Goal: Transaction & Acquisition: Book appointment/travel/reservation

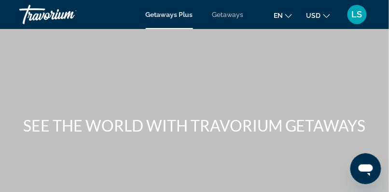
click at [232, 14] on span "Getaways" at bounding box center [227, 15] width 31 height 8
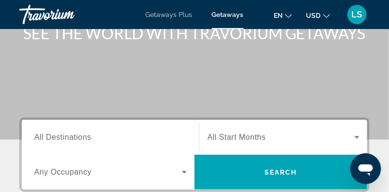
scroll to position [93, 0]
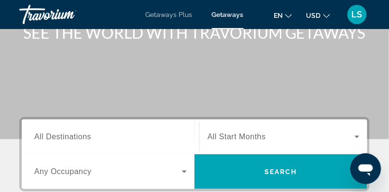
click at [68, 139] on span "All Destinations" at bounding box center [62, 136] width 57 height 8
click at [68, 139] on input "Destination All Destinations" at bounding box center [110, 137] width 153 height 12
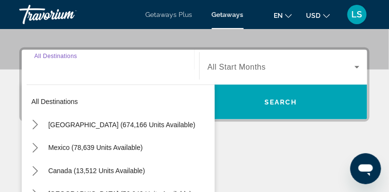
scroll to position [178, 0]
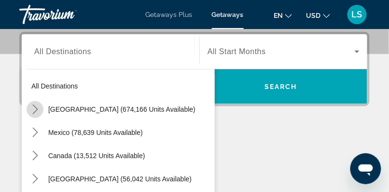
click at [37, 109] on icon "Toggle United States (674,166 units available) submenu" at bounding box center [35, 109] width 10 height 10
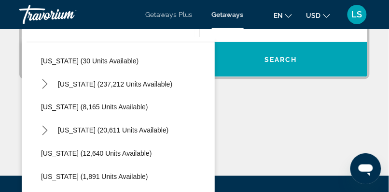
scroll to position [147, 0]
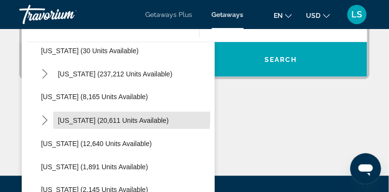
click at [99, 117] on span "[US_STATE] (20,611 units available)" at bounding box center [113, 120] width 111 height 8
type input "**********"
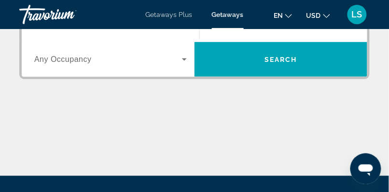
scroll to position [178, 0]
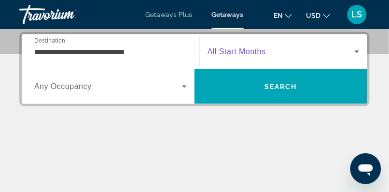
click at [288, 49] on span "Search widget" at bounding box center [281, 52] width 147 height 12
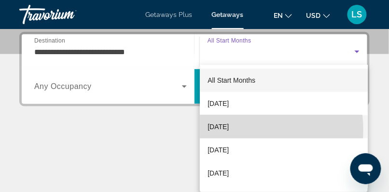
click at [229, 129] on span "[DATE]" at bounding box center [218, 127] width 21 height 12
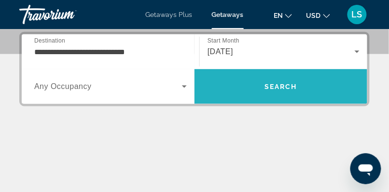
click at [281, 84] on span "Search" at bounding box center [281, 87] width 33 height 8
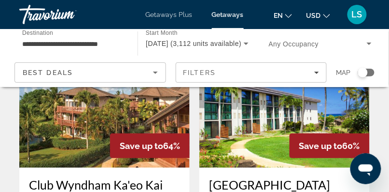
scroll to position [1214, 0]
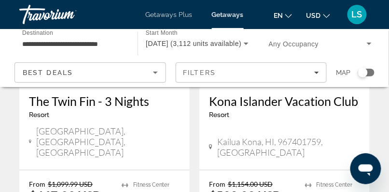
scroll to position [955, 0]
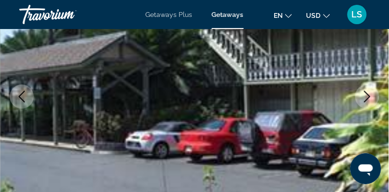
scroll to position [162, 0]
click at [362, 94] on icon "Next image" at bounding box center [368, 97] width 12 height 12
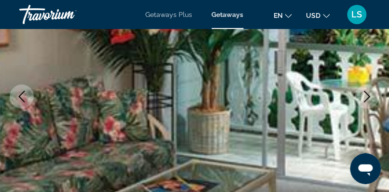
click at [362, 94] on icon "Next image" at bounding box center [368, 97] width 12 height 12
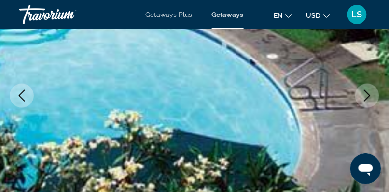
scroll to position [163, 0]
click at [362, 94] on icon "Next image" at bounding box center [368, 96] width 12 height 12
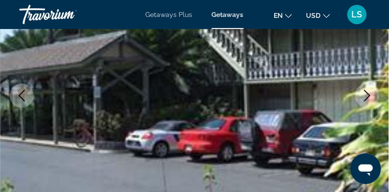
click at [362, 94] on icon "Next image" at bounding box center [368, 96] width 12 height 12
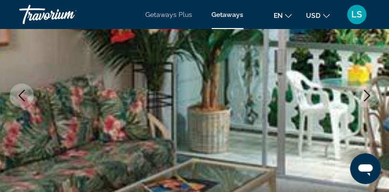
click at [362, 94] on icon "Next image" at bounding box center [368, 96] width 12 height 12
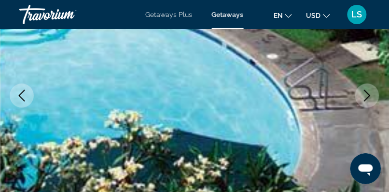
click at [362, 94] on icon "Next image" at bounding box center [368, 96] width 12 height 12
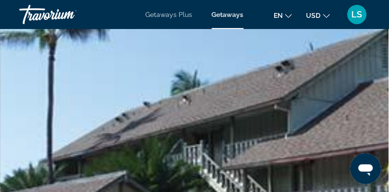
scroll to position [21, 0]
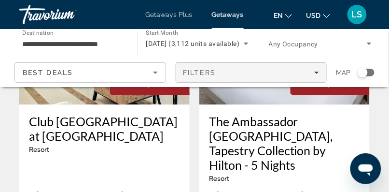
scroll to position [2048, 0]
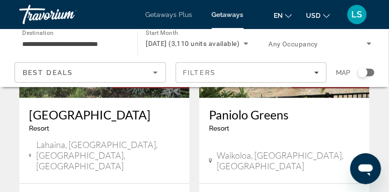
scroll to position [1966, 0]
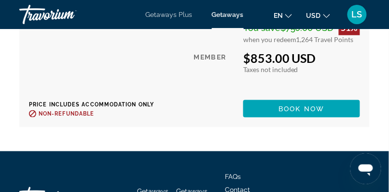
scroll to position [2458, 0]
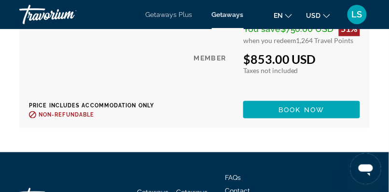
click at [267, 66] on div "$853.00 USD" at bounding box center [301, 59] width 117 height 14
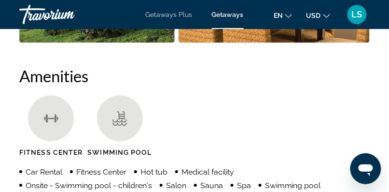
scroll to position [1013, 0]
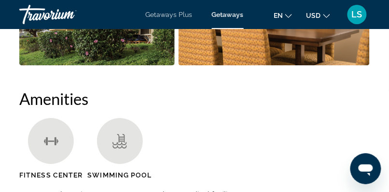
click at [174, 14] on span "Getaways Plus" at bounding box center [169, 15] width 47 height 8
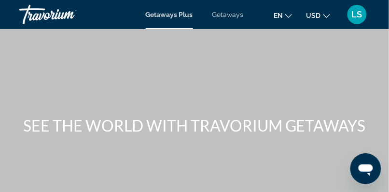
click at [229, 16] on span "Getaways" at bounding box center [227, 15] width 31 height 8
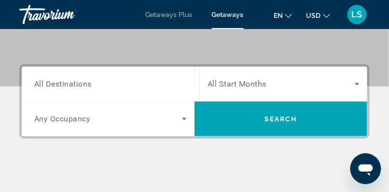
scroll to position [145, 0]
click at [79, 85] on span "All Destinations" at bounding box center [62, 83] width 57 height 9
click at [79, 85] on input "Destination All Destinations" at bounding box center [110, 85] width 153 height 12
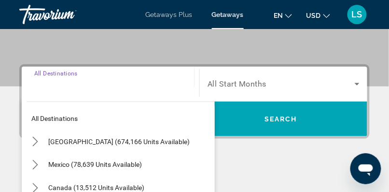
scroll to position [178, 0]
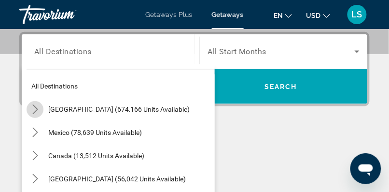
click at [36, 110] on icon "Toggle United States (674,166 units available) submenu" at bounding box center [34, 109] width 5 height 10
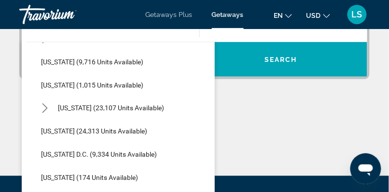
scroll to position [882, 0]
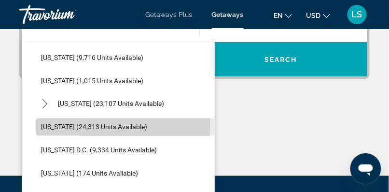
click at [84, 124] on span "[US_STATE] (24,313 units available)" at bounding box center [94, 127] width 106 height 8
type input "**********"
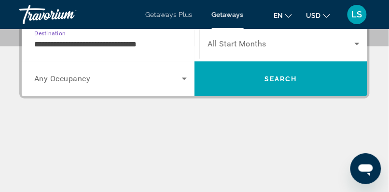
scroll to position [178, 0]
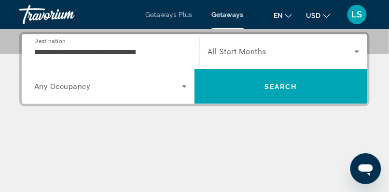
click at [252, 50] on span "All Start Months" at bounding box center [237, 51] width 59 height 9
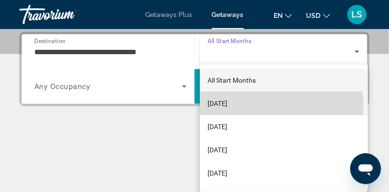
click at [227, 104] on span "[DATE]" at bounding box center [218, 104] width 20 height 12
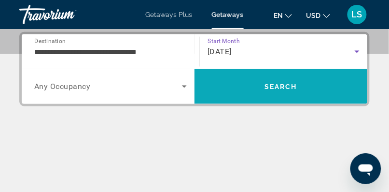
click at [277, 83] on span "Search" at bounding box center [281, 87] width 33 height 8
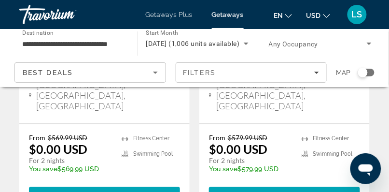
scroll to position [267, 0]
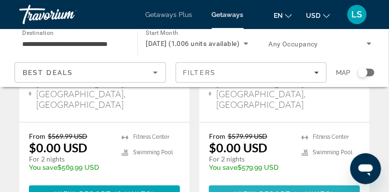
click at [310, 190] on span "4 units" at bounding box center [314, 194] width 34 height 8
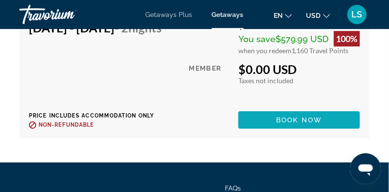
scroll to position [2243, 0]
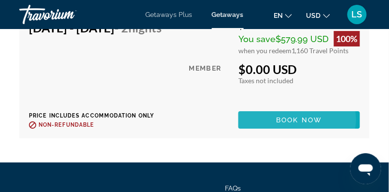
click at [313, 124] on span "Book now" at bounding box center [300, 120] width 46 height 8
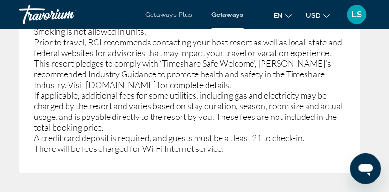
scroll to position [2287, 0]
